Goal: Connect with others: Participate in discussion

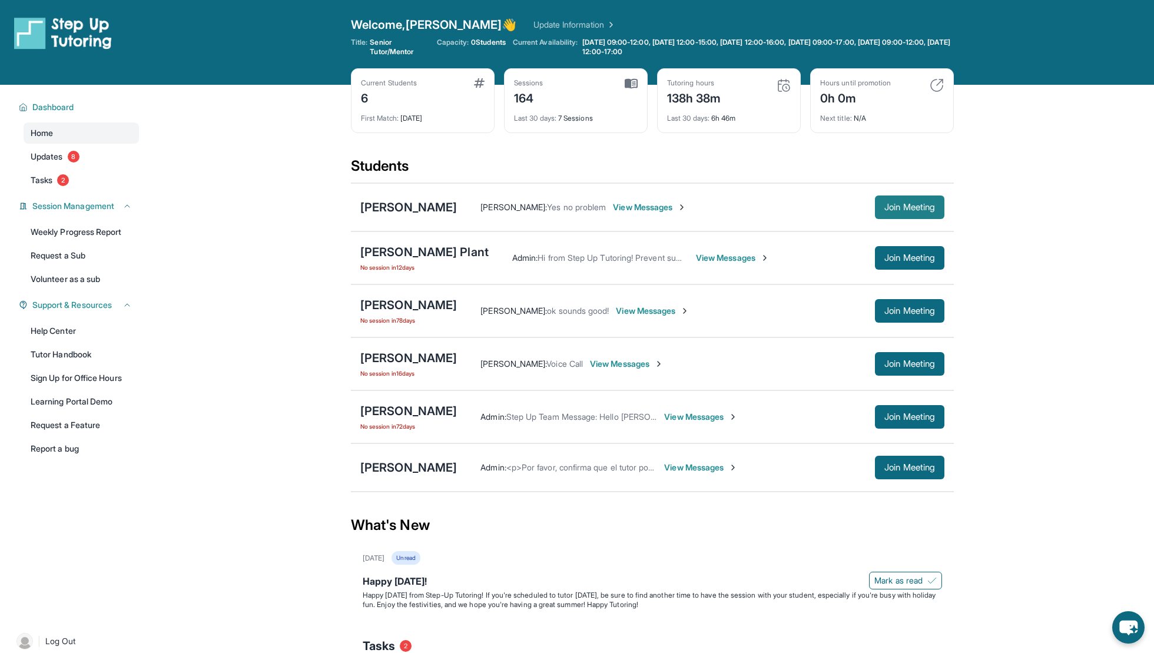
click at [927, 208] on span "Join Meeting" at bounding box center [909, 207] width 51 height 7
